Goal: Information Seeking & Learning: Learn about a topic

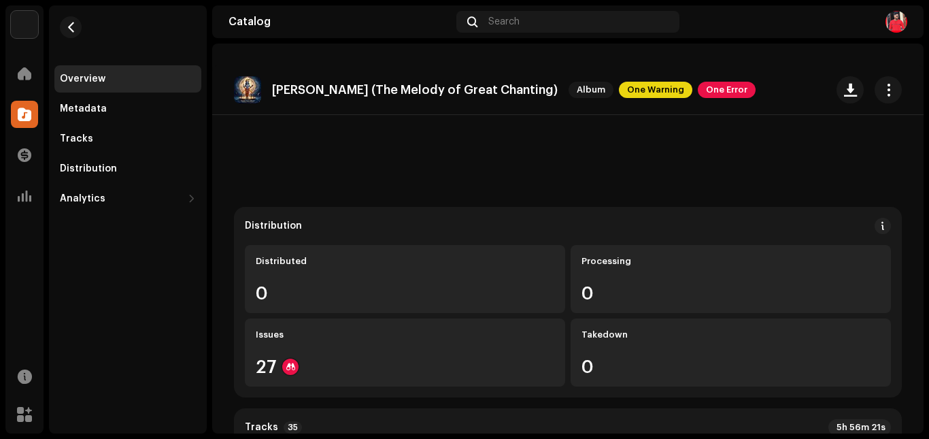
scroll to position [272, 0]
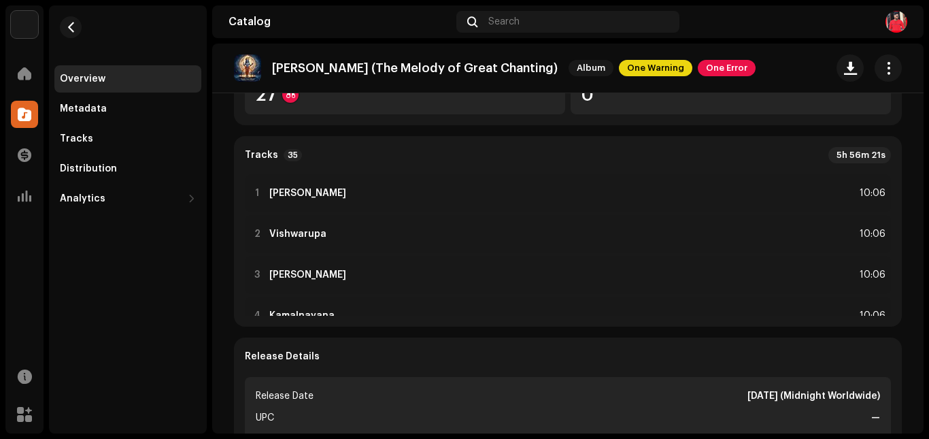
click at [80, 85] on div "Overview" at bounding box center [127, 78] width 147 height 27
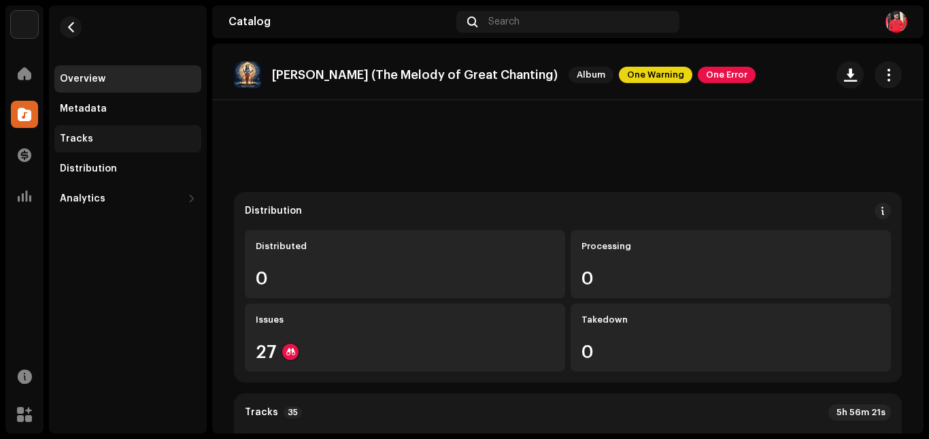
scroll to position [0, 0]
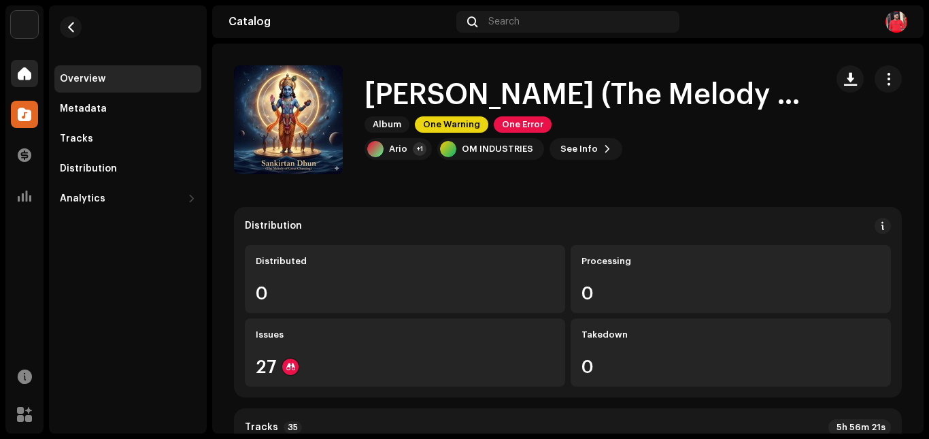
click at [20, 65] on div at bounding box center [24, 73] width 27 height 27
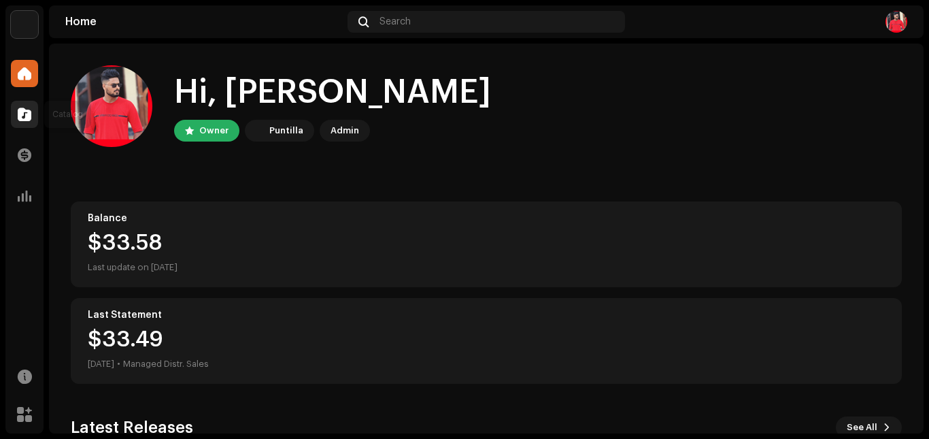
click at [16, 116] on div at bounding box center [24, 114] width 27 height 27
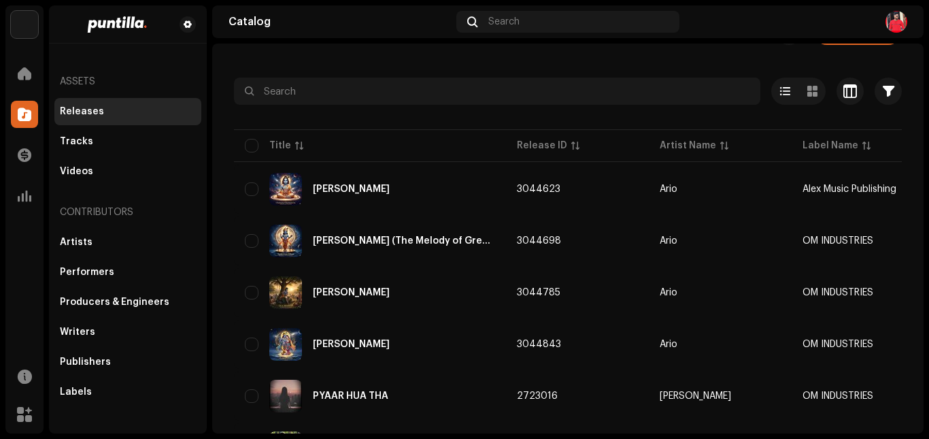
scroll to position [68, 0]
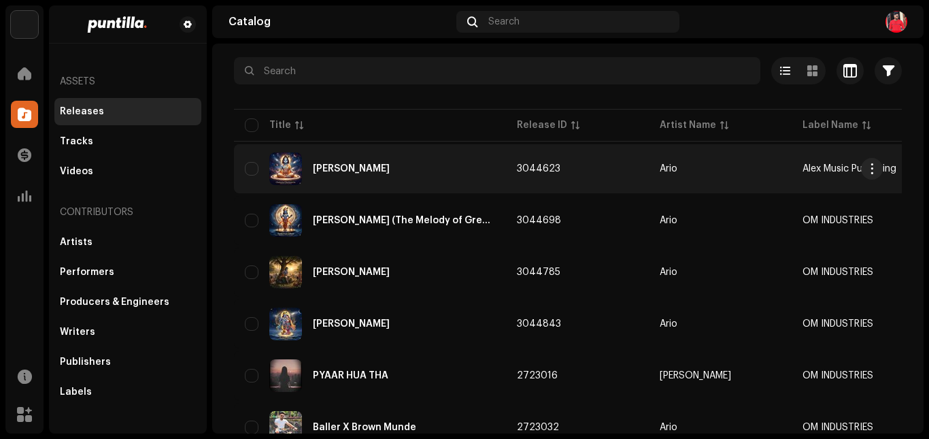
click at [392, 174] on div "[PERSON_NAME]" at bounding box center [370, 168] width 250 height 33
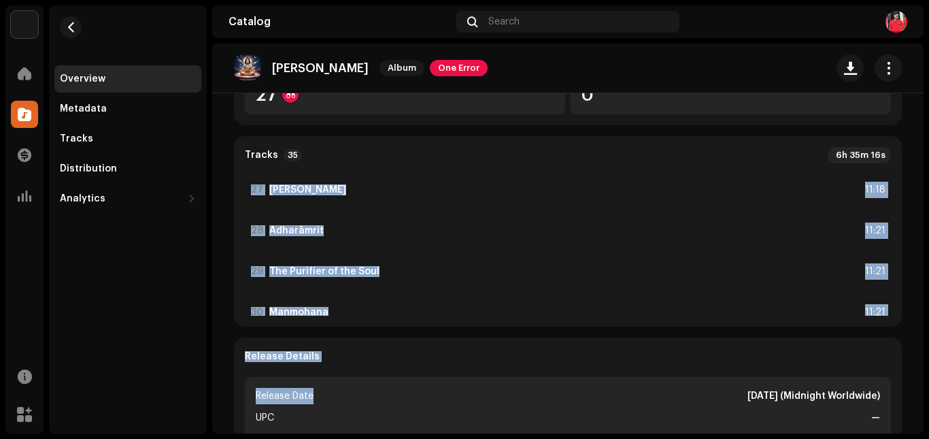
scroll to position [1296, 0]
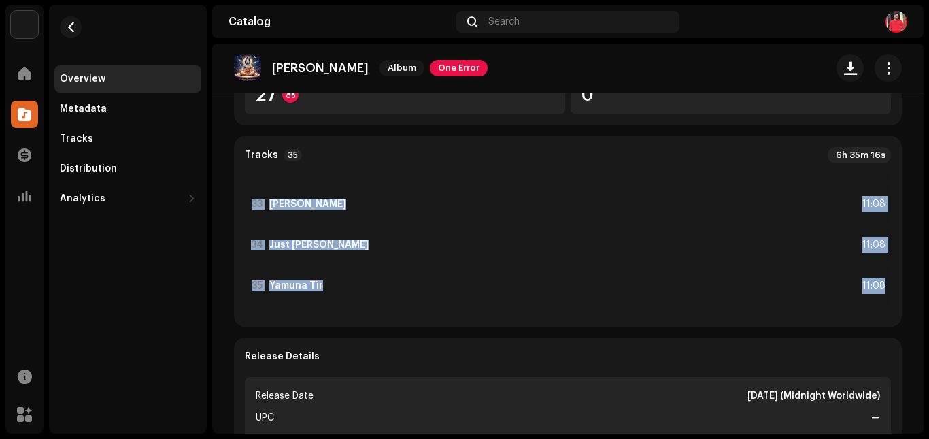
drag, startPoint x: 259, startPoint y: 176, endPoint x: 880, endPoint y: 288, distance: 630.5
click at [880, 288] on div "1 [PERSON_NAME] [PERSON_NAME] 11:26 2 Enemy of Material Existence 11:26 3 Vanam…" at bounding box center [568, 245] width 646 height 142
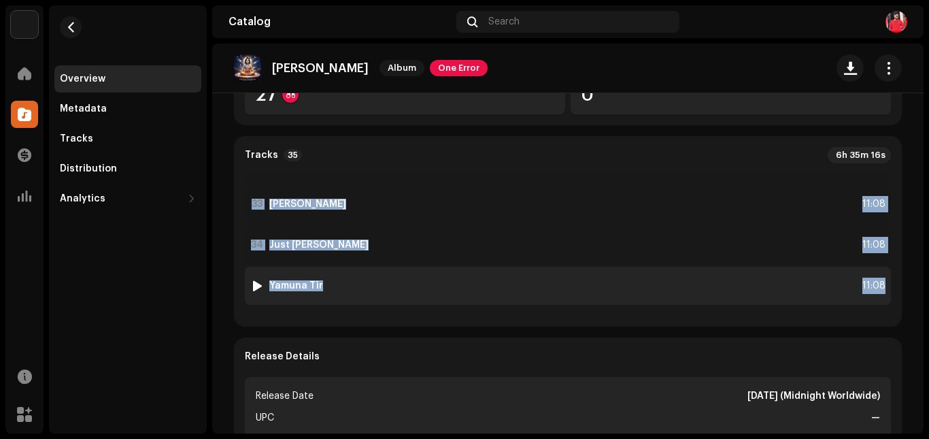
copy div "[PERSON_NAME] [PERSON_NAME] 11:26 2 Enemy of Material Existence 11:26 3 Vanamal…"
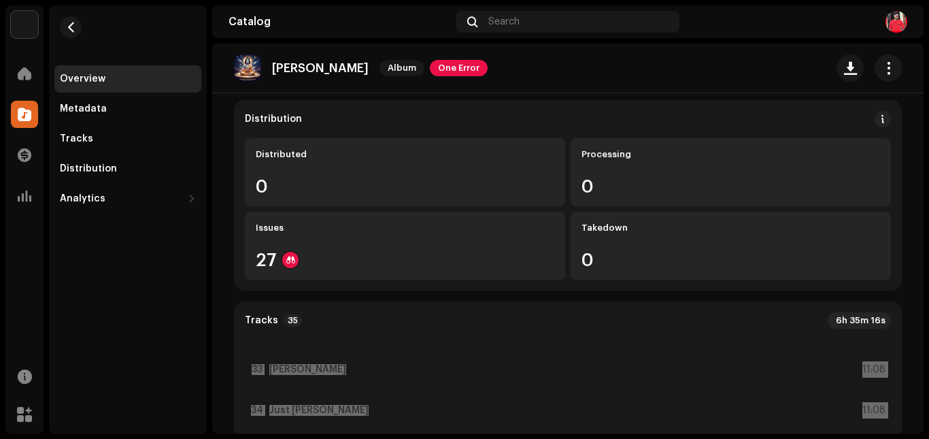
scroll to position [0, 0]
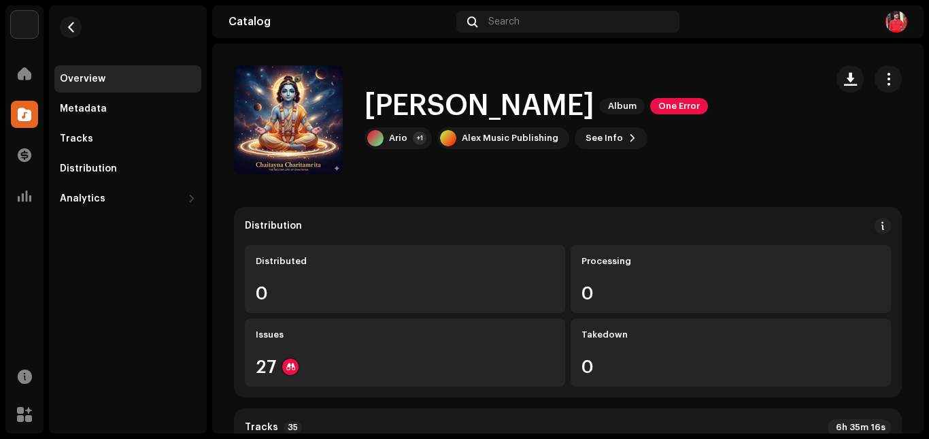
drag, startPoint x: 677, startPoint y: 101, endPoint x: 371, endPoint y: 83, distance: 306.7
click at [371, 83] on div "[PERSON_NAME] Album One Error Ario +1 Alex Music Publishing See Info" at bounding box center [524, 119] width 581 height 109
copy h1 "[PERSON_NAME]"
